Goal: Task Accomplishment & Management: Use online tool/utility

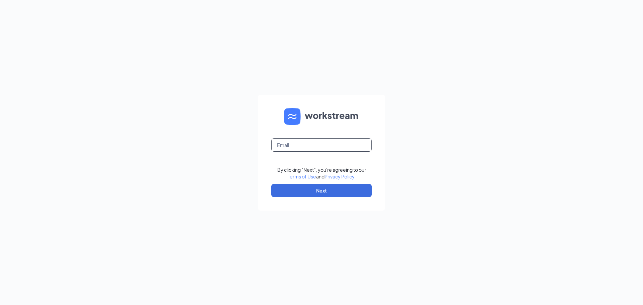
click at [303, 148] on input "text" at bounding box center [321, 144] width 100 height 13
type input "[EMAIL_ADDRESS][DOMAIN_NAME]"
click at [319, 188] on button "Next" at bounding box center [321, 190] width 100 height 13
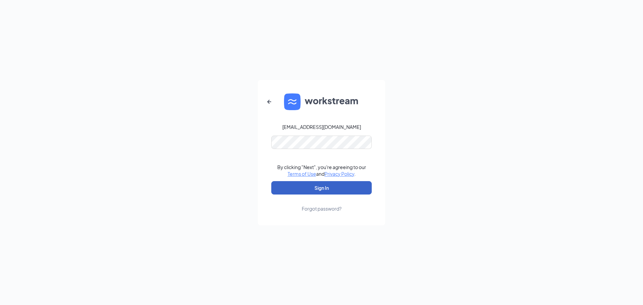
click at [341, 194] on button "Sign In" at bounding box center [321, 187] width 100 height 13
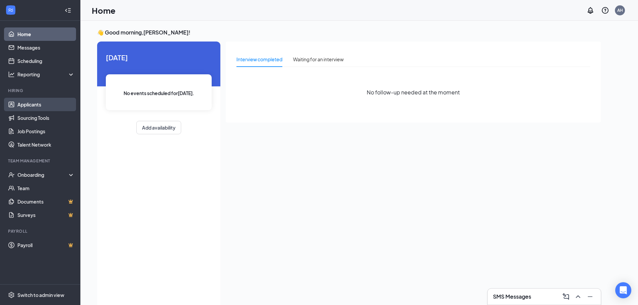
click at [41, 106] on link "Applicants" at bounding box center [45, 104] width 57 height 13
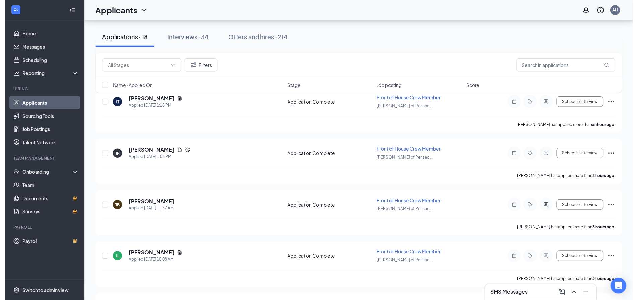
scroll to position [156, 0]
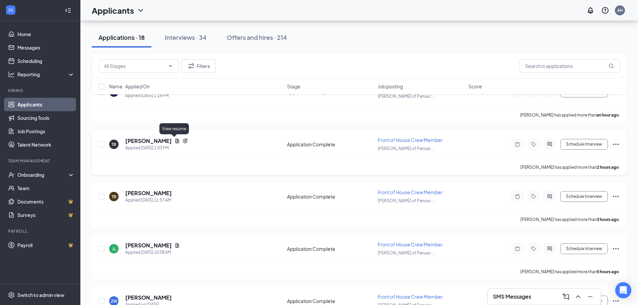
click at [175, 141] on icon "Document" at bounding box center [177, 140] width 5 height 5
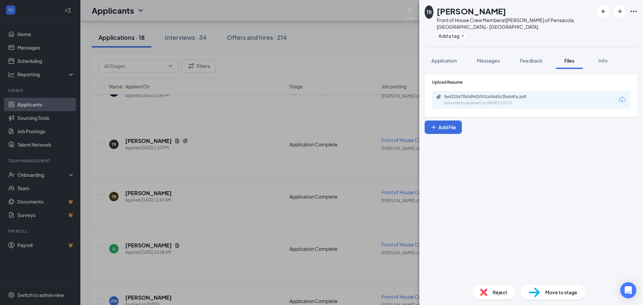
click at [497, 94] on div "5e432547fb049d3f53165445c2b664fa.pdf Uploaded by applicant on Sep 16, 2025 at 1…" at bounding box center [531, 100] width 198 height 18
click at [497, 98] on div "5e432547fb049d3f53165445c2b664fa.pdf" at bounding box center [491, 96] width 94 height 5
click at [191, 112] on div "TR Teanna Robinson Front of House Crew Member at Culver's of Pensacola, FL - Ba…" at bounding box center [321, 152] width 643 height 305
